Goal: Share content

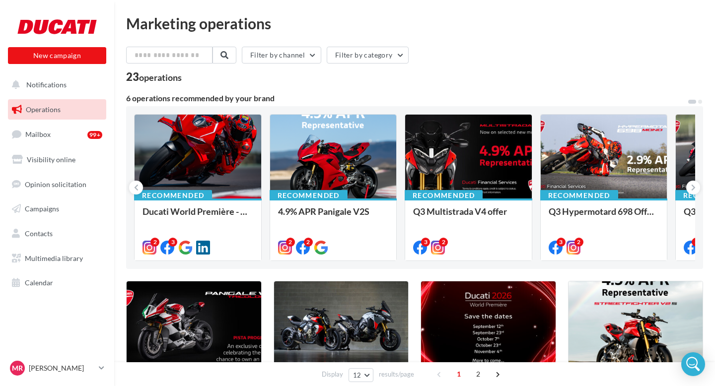
click at [214, 186] on div at bounding box center [198, 157] width 127 height 85
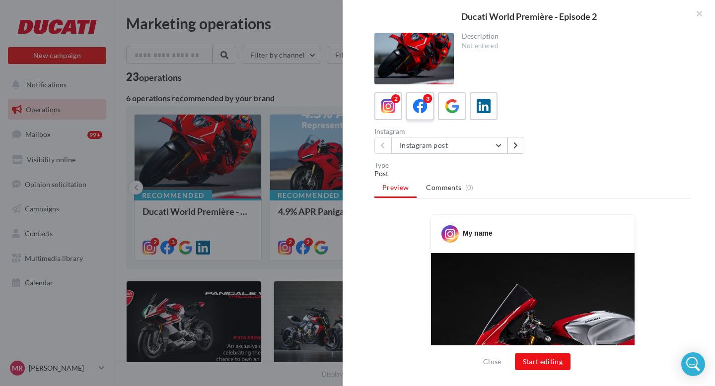
click at [425, 110] on icon at bounding box center [420, 106] width 14 height 14
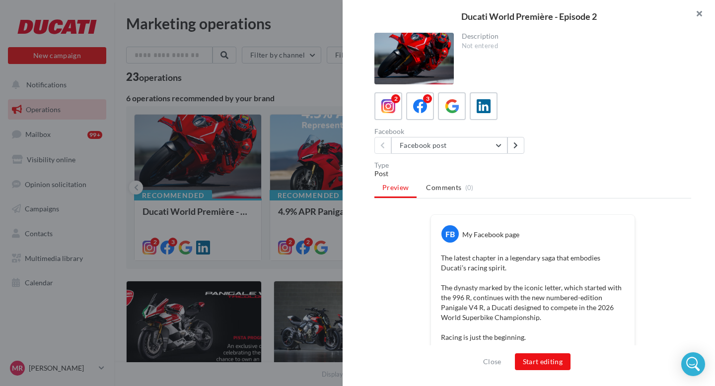
click at [698, 15] on button "button" at bounding box center [695, 15] width 40 height 30
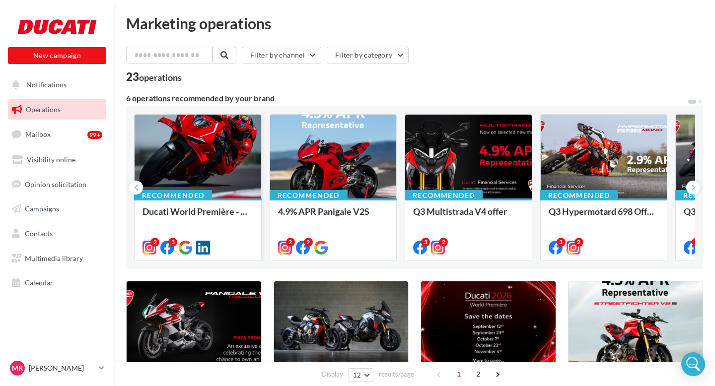
click at [227, 149] on div at bounding box center [198, 157] width 127 height 85
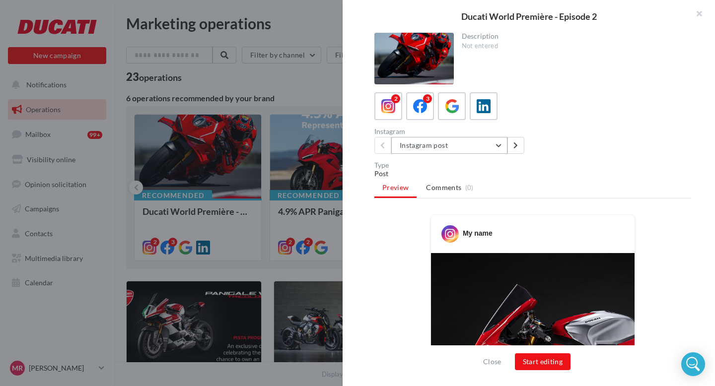
click at [433, 152] on button "Instagram post" at bounding box center [449, 145] width 116 height 17
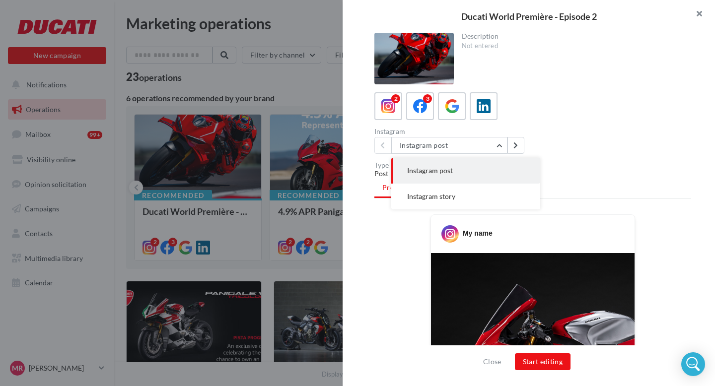
click at [700, 10] on button "button" at bounding box center [695, 15] width 40 height 30
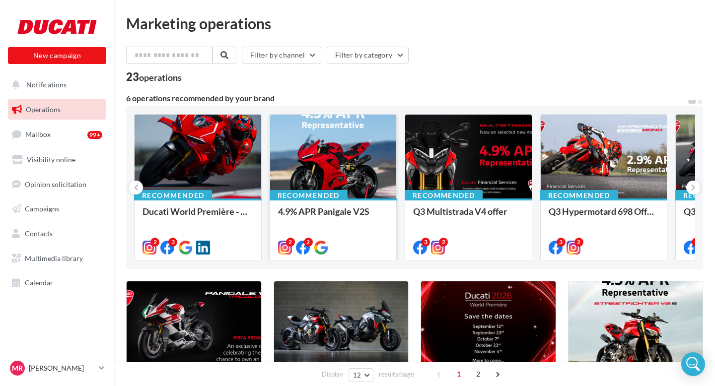
click at [346, 145] on div at bounding box center [333, 157] width 127 height 85
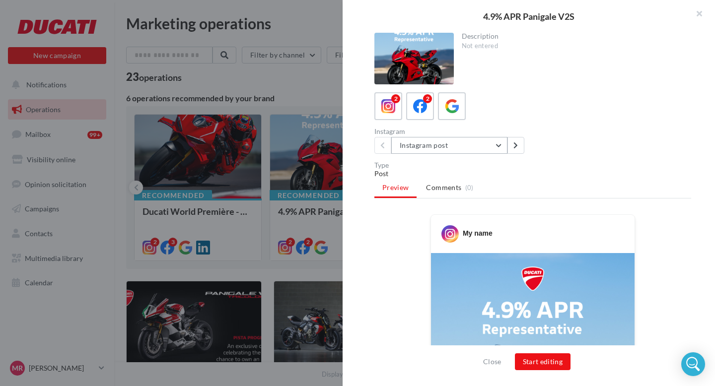
click at [426, 146] on button "Instagram post" at bounding box center [449, 145] width 116 height 17
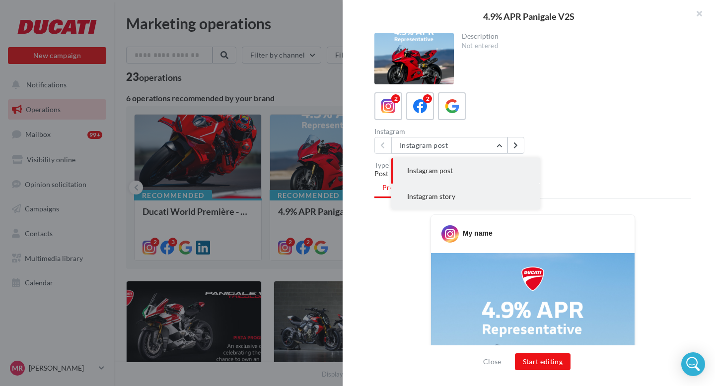
click at [426, 193] on span "Instagram story" at bounding box center [431, 196] width 48 height 8
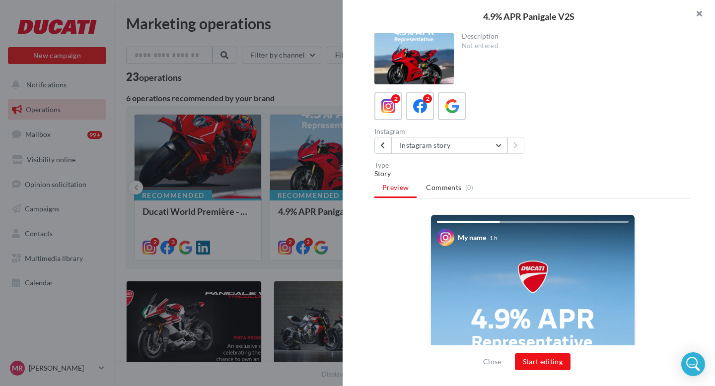
click at [699, 14] on button "button" at bounding box center [695, 15] width 40 height 30
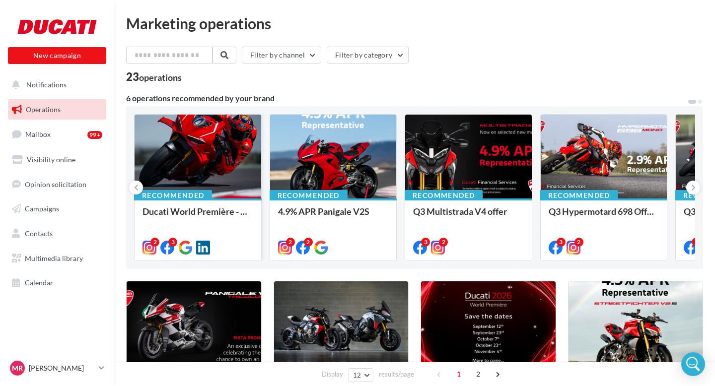
click at [172, 168] on div at bounding box center [198, 157] width 127 height 85
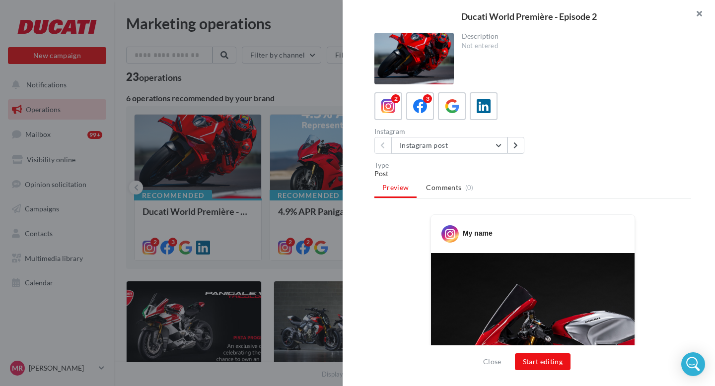
click at [691, 14] on button "button" at bounding box center [695, 15] width 40 height 30
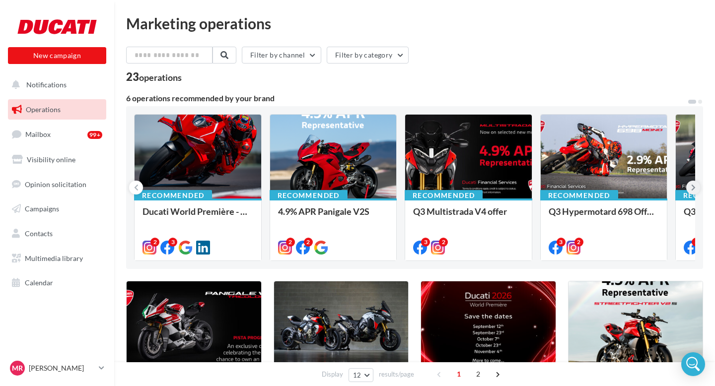
click at [693, 188] on icon at bounding box center [693, 188] width 4 height 10
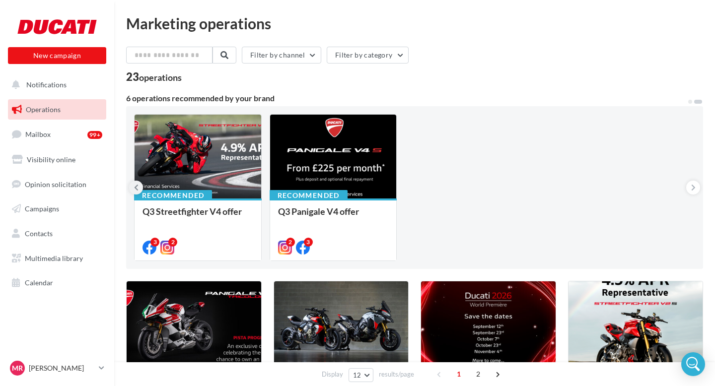
click at [137, 183] on icon at bounding box center [136, 188] width 4 height 10
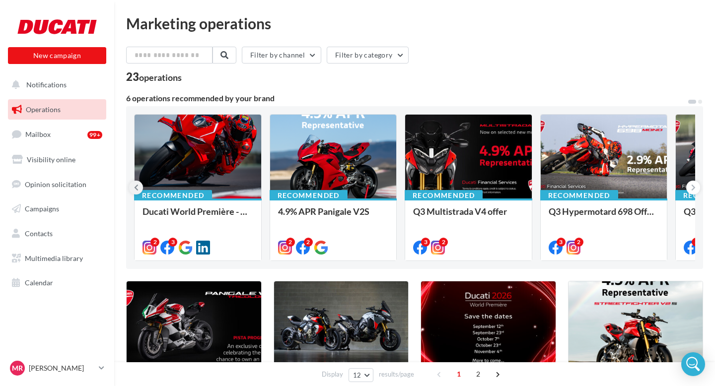
click at [134, 190] on button at bounding box center [136, 188] width 14 height 14
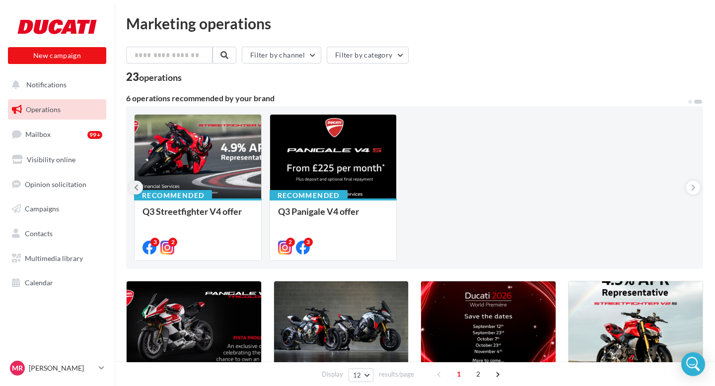
click at [134, 190] on button at bounding box center [136, 188] width 14 height 14
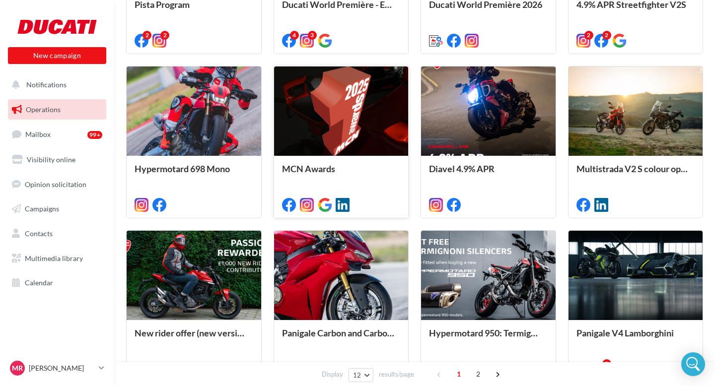
scroll to position [182, 0]
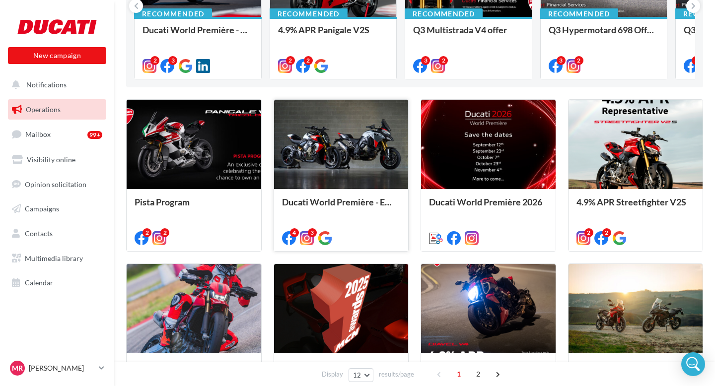
click at [329, 159] on div at bounding box center [341, 145] width 135 height 90
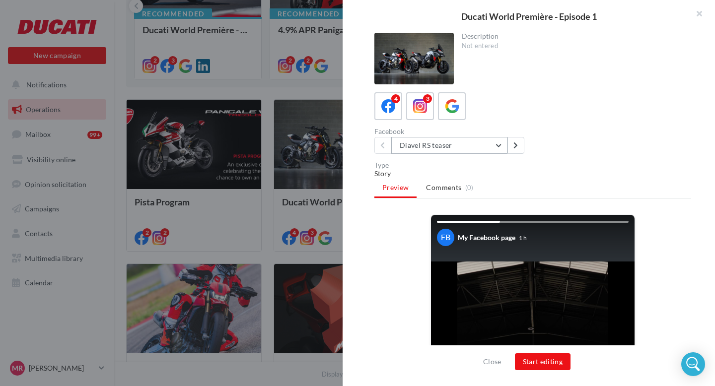
click at [424, 147] on button "Diavel RS teaser" at bounding box center [449, 145] width 116 height 17
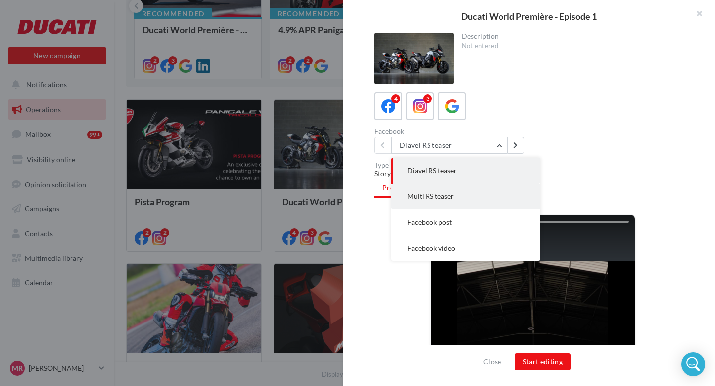
click at [444, 196] on span "Multi RS teaser" at bounding box center [430, 196] width 47 height 8
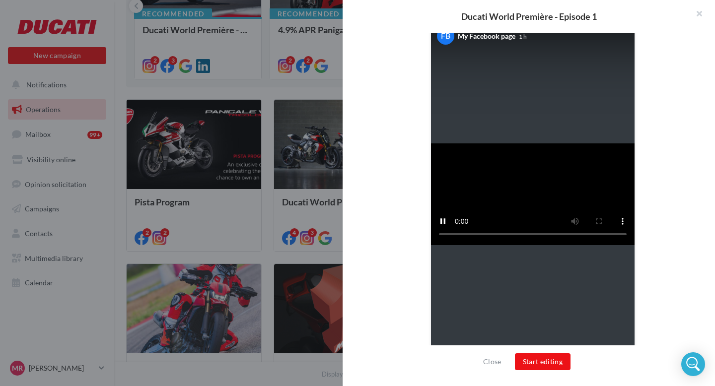
scroll to position [0, 0]
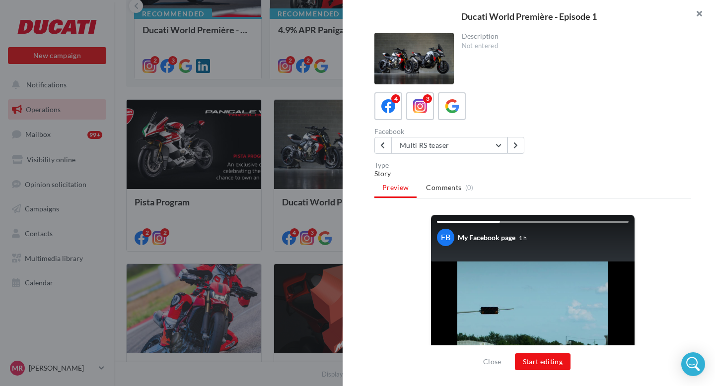
click at [700, 15] on button "button" at bounding box center [695, 15] width 40 height 30
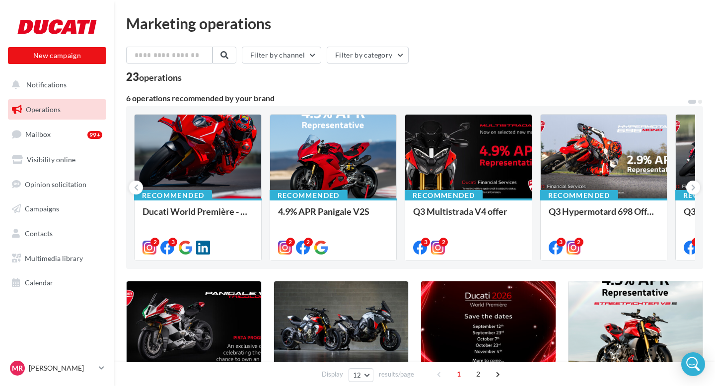
click at [34, 106] on span "Operations" at bounding box center [43, 109] width 35 height 8
click at [153, 163] on div at bounding box center [198, 157] width 127 height 85
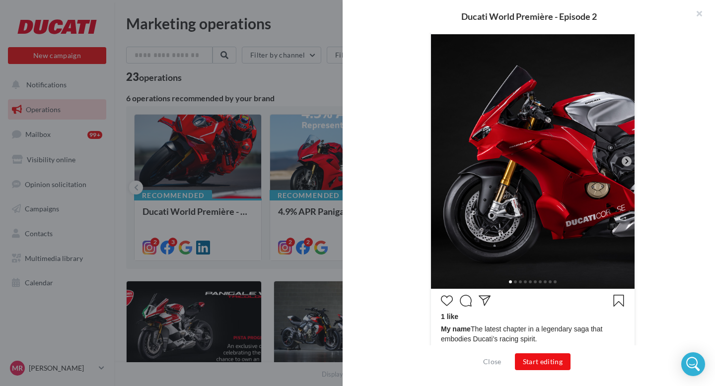
scroll to position [220, 0]
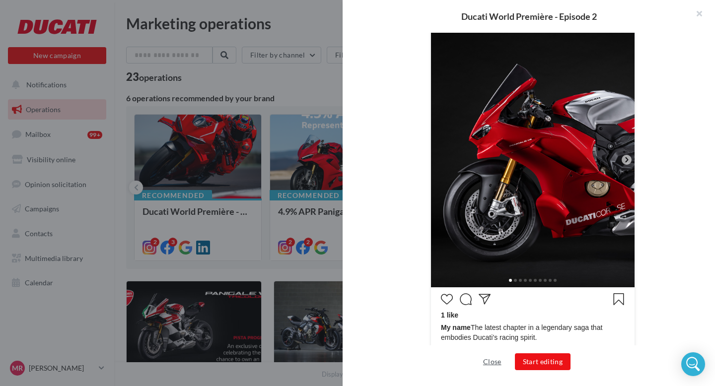
click at [494, 362] on button "Close" at bounding box center [492, 362] width 26 height 12
